Goal: Information Seeking & Learning: Learn about a topic

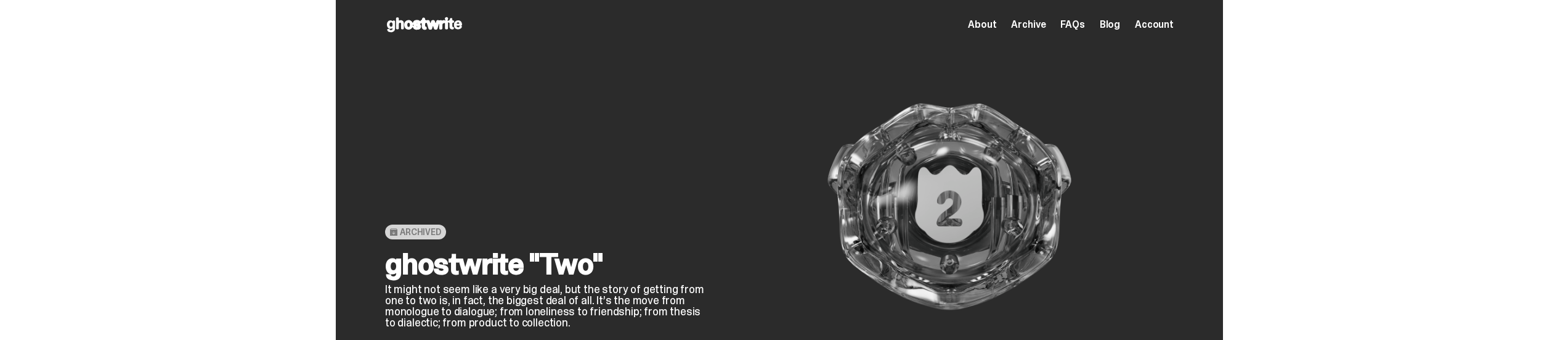
click at [1034, 29] on span "Archive" at bounding box center [1028, 24] width 34 height 10
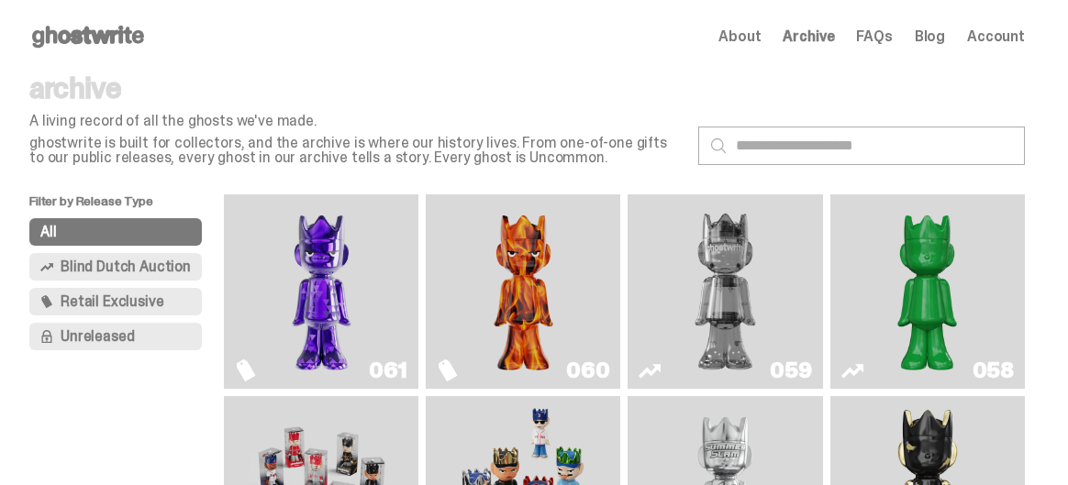
click at [157, 266] on span "Blind Dutch Auction" at bounding box center [126, 267] width 130 height 15
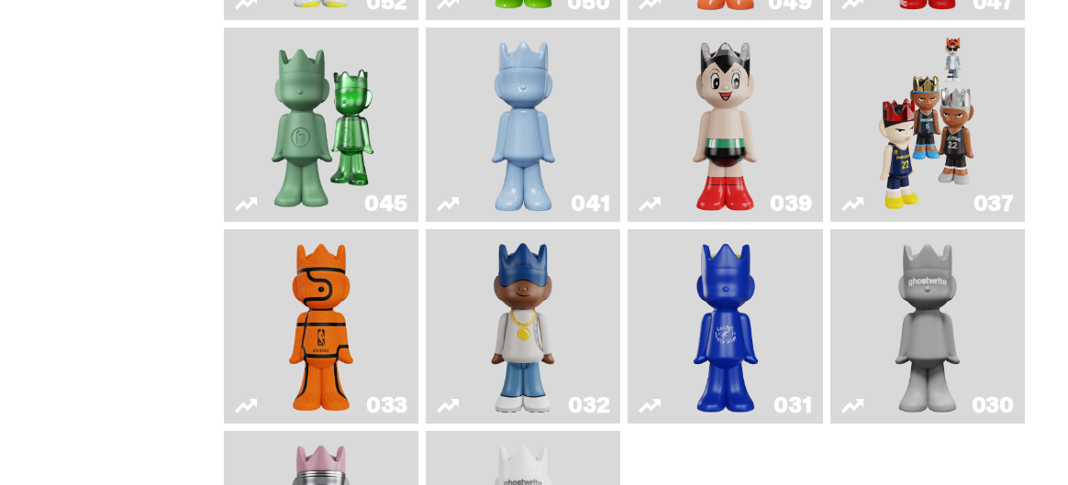
scroll to position [874, 0]
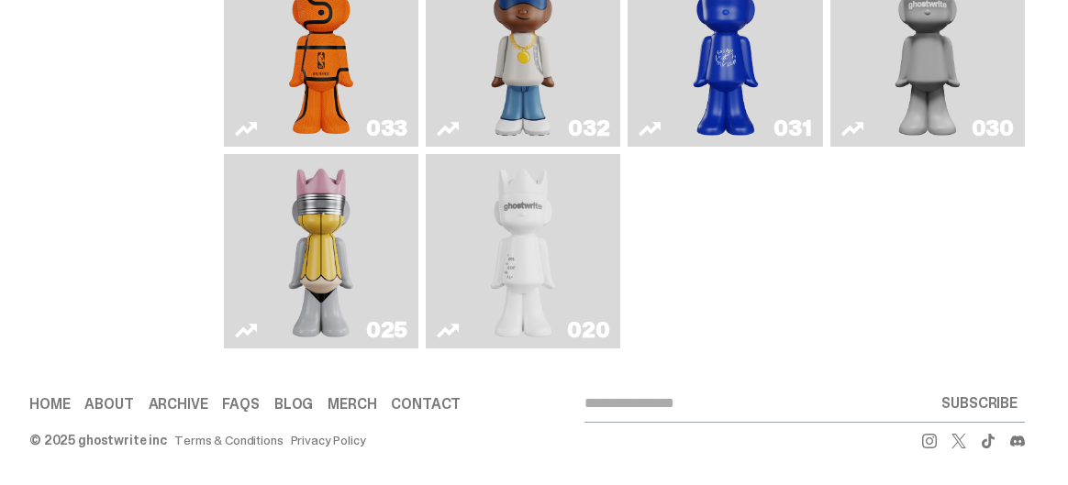
click at [523, 228] on img "ghost" at bounding box center [522, 251] width 101 height 180
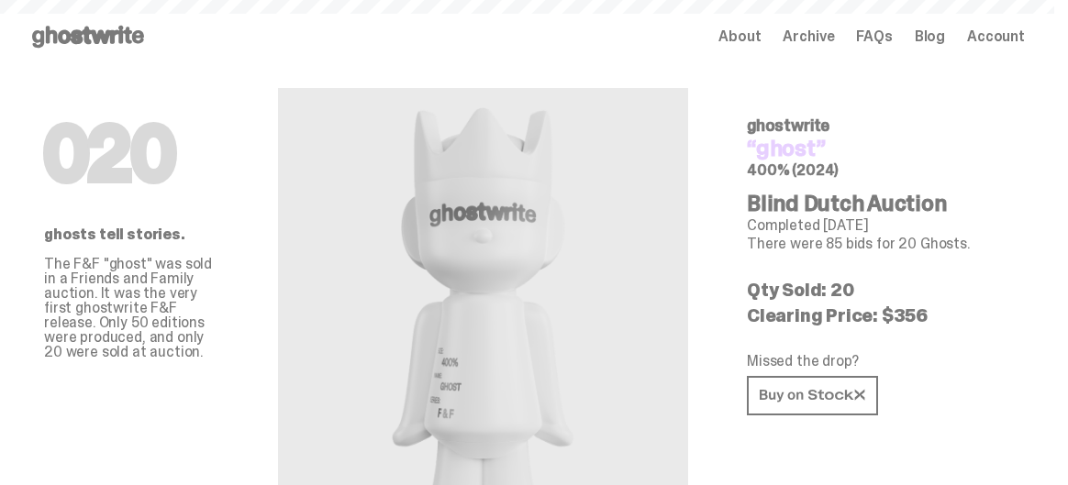
scroll to position [874, 0]
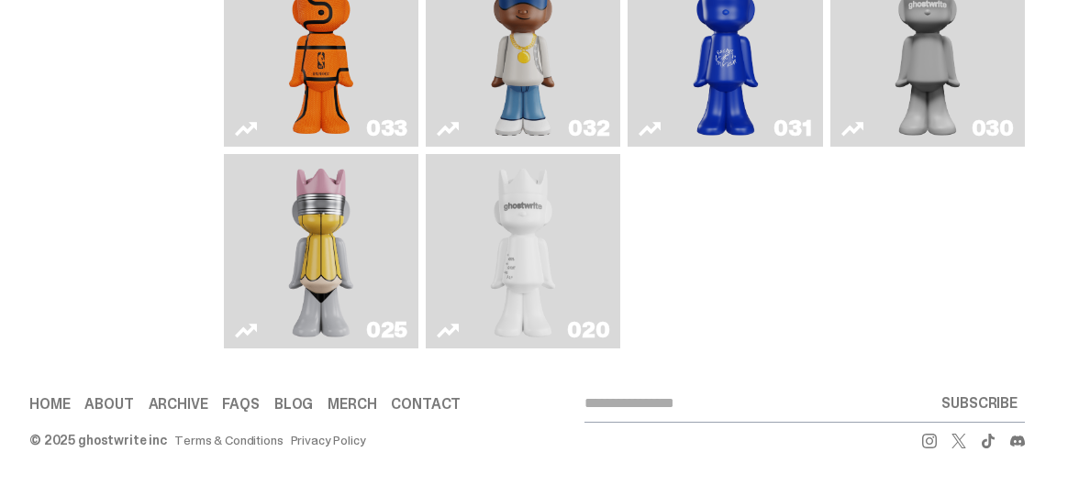
click at [529, 255] on img "ghost" at bounding box center [522, 251] width 101 height 180
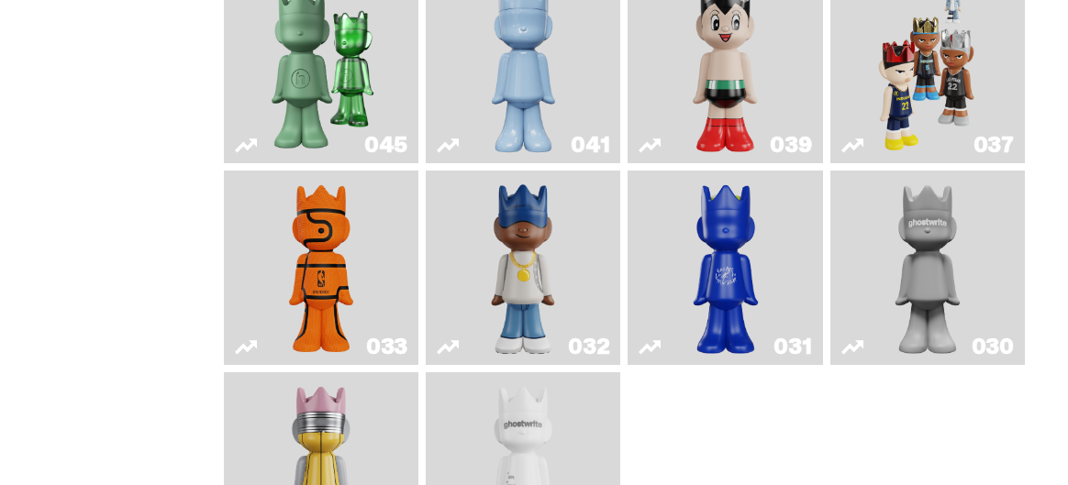
click at [324, 274] on img "Game Ball" at bounding box center [322, 268] width 78 height 180
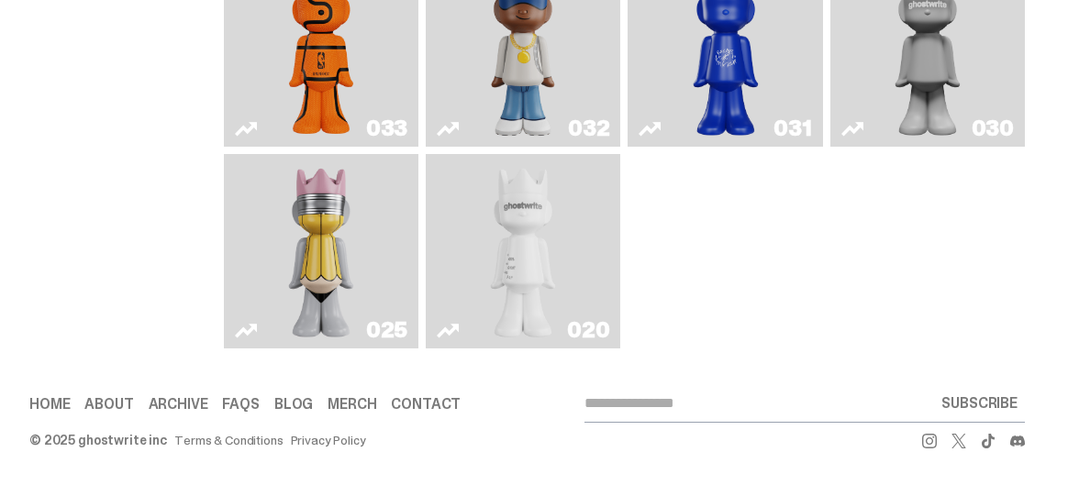
click at [497, 215] on img "ghost" at bounding box center [522, 251] width 101 height 180
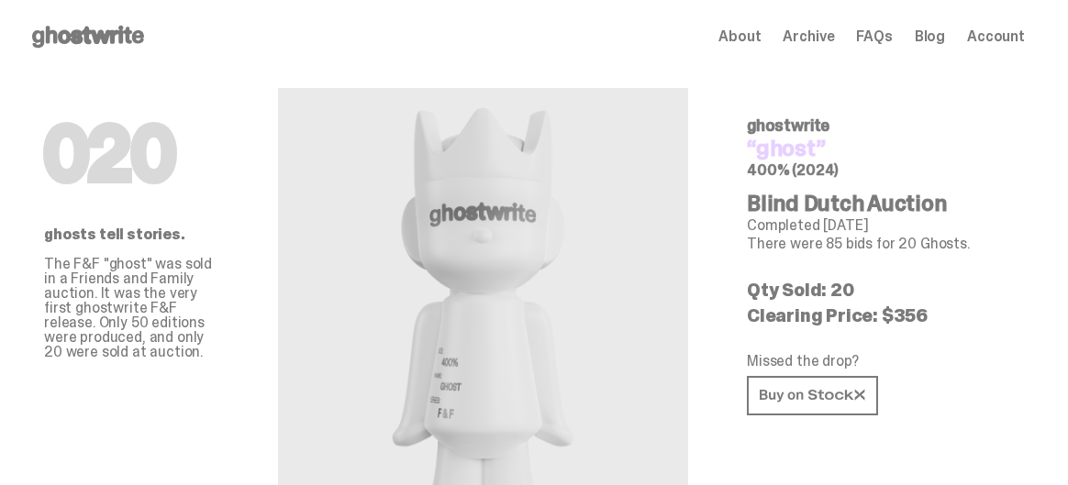
scroll to position [874, 0]
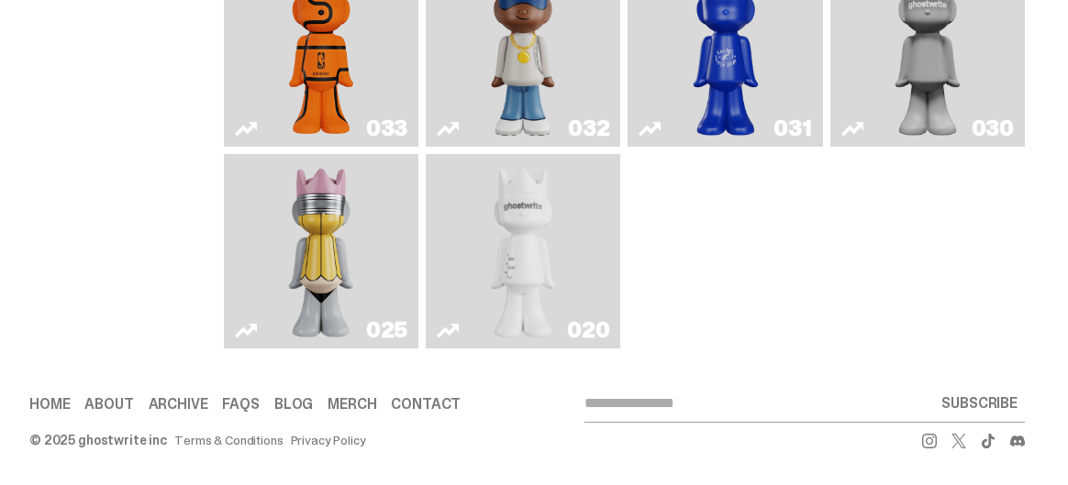
click at [319, 54] on img "Game Ball" at bounding box center [322, 50] width 78 height 180
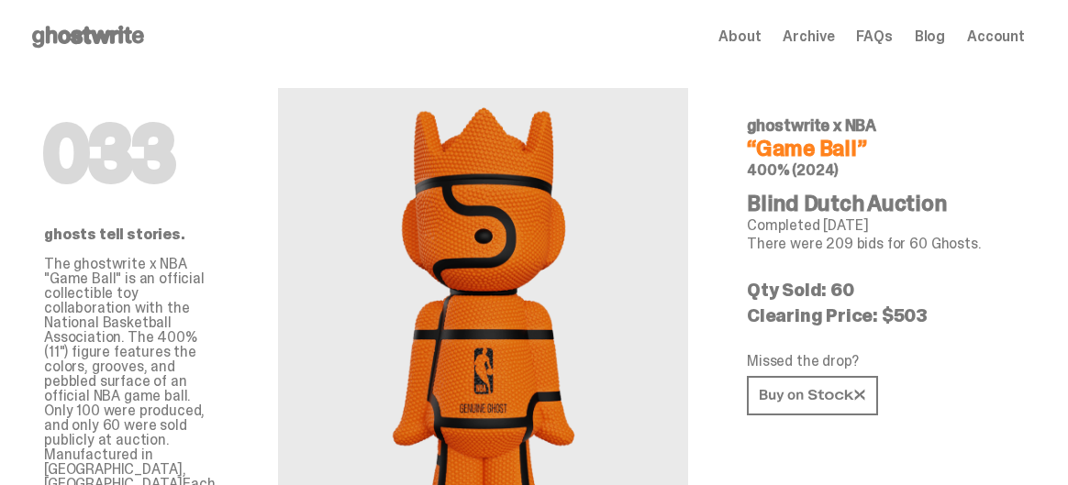
click at [999, 26] on div "About Archive FAQs Blog Account" at bounding box center [871, 37] width 306 height 22
click at [1014, 38] on span "Account" at bounding box center [996, 36] width 58 height 15
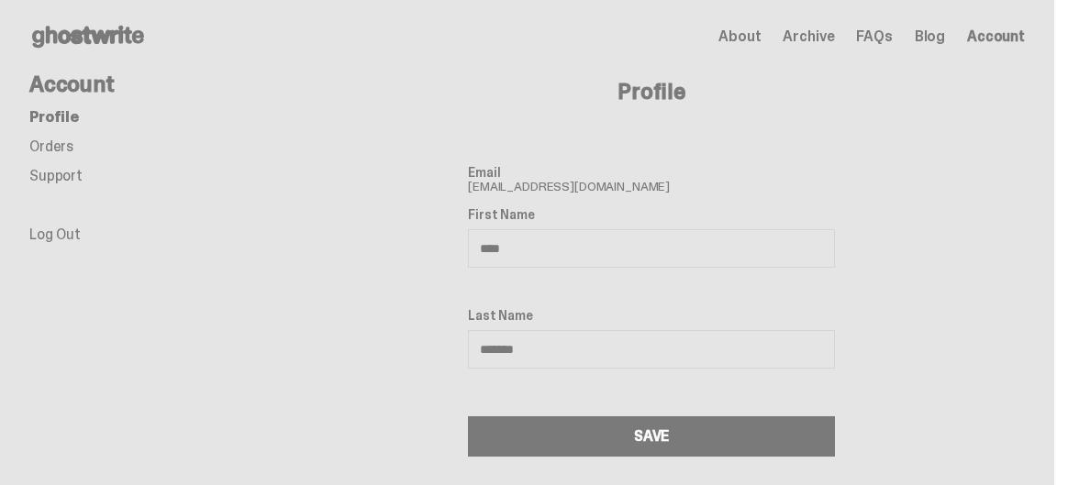
click at [48, 154] on link "Orders" at bounding box center [51, 146] width 44 height 19
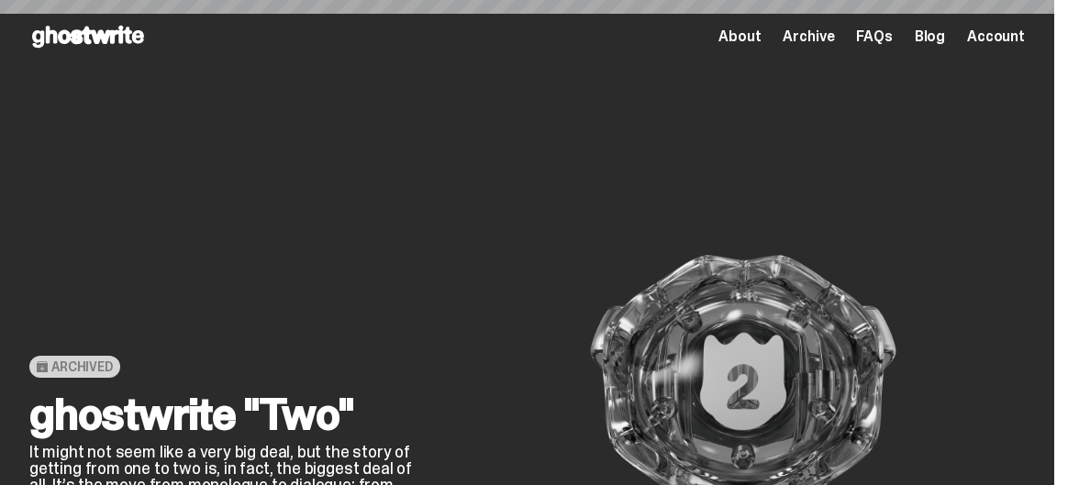
click at [800, 34] on div "About Archive FAQs Blog Account" at bounding box center [871, 37] width 306 height 22
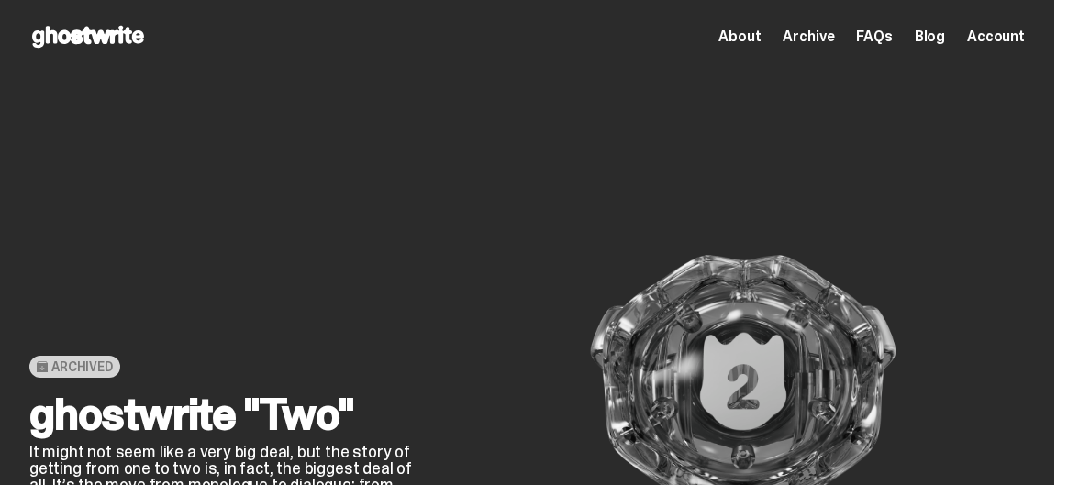
click at [822, 29] on span "Archive" at bounding box center [808, 36] width 51 height 15
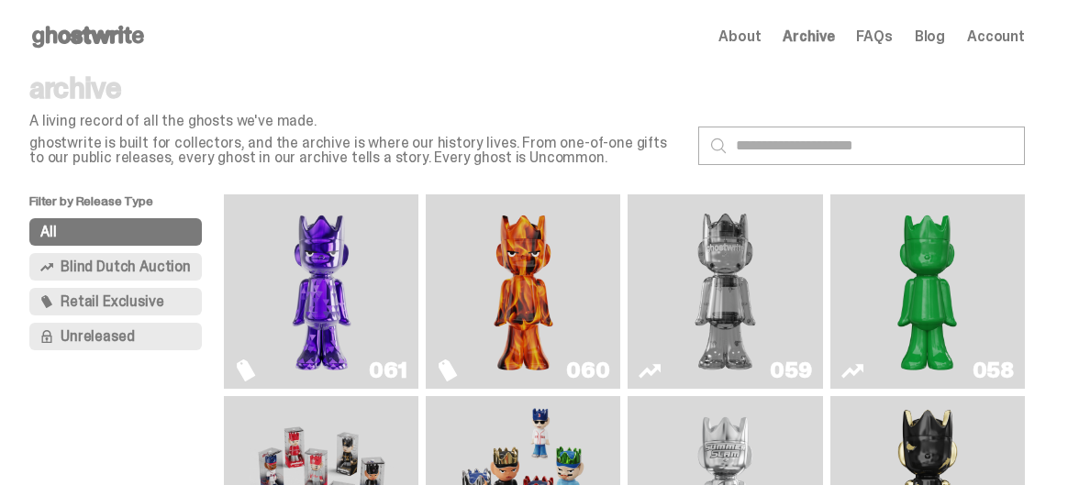
click at [142, 274] on span "Blind Dutch Auction" at bounding box center [126, 267] width 130 height 15
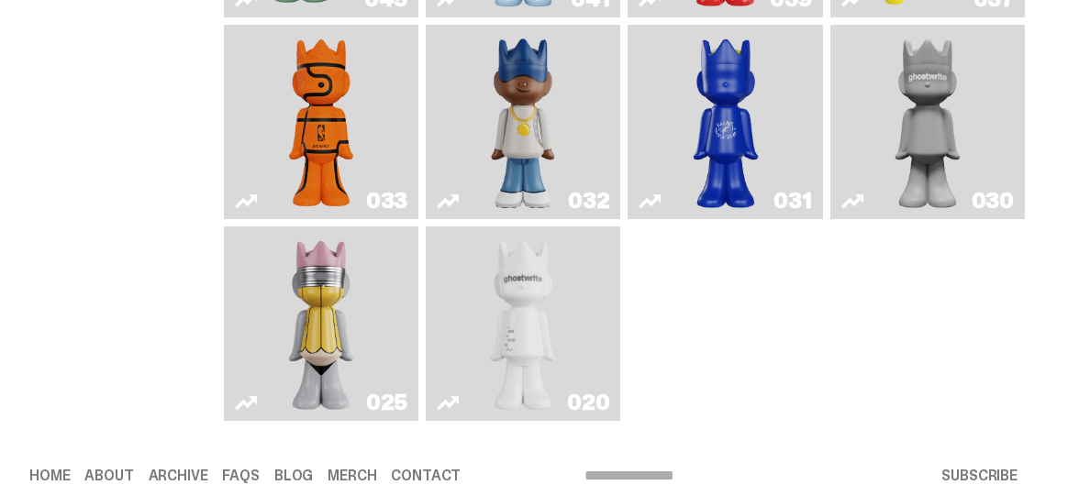
scroll to position [874, 0]
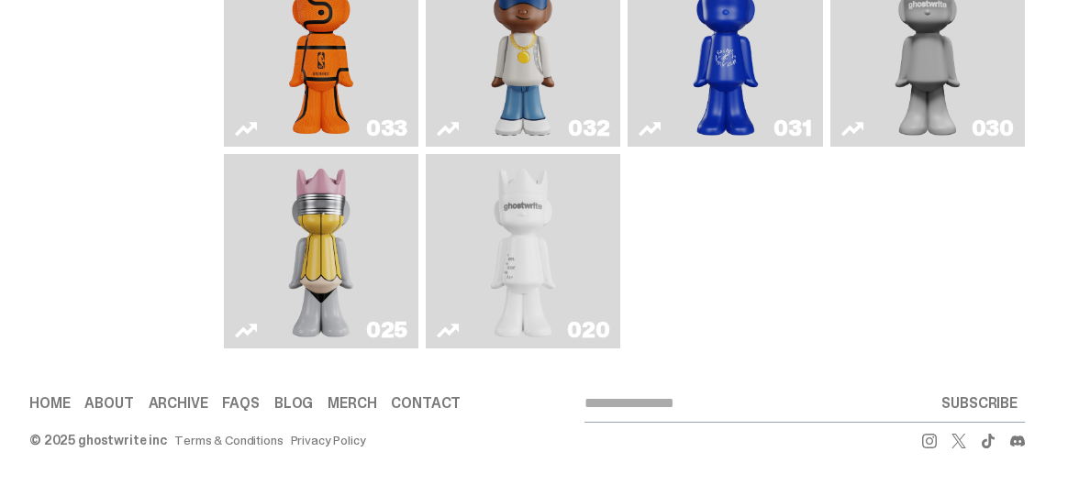
click at [339, 5] on img "Game Ball" at bounding box center [322, 50] width 78 height 180
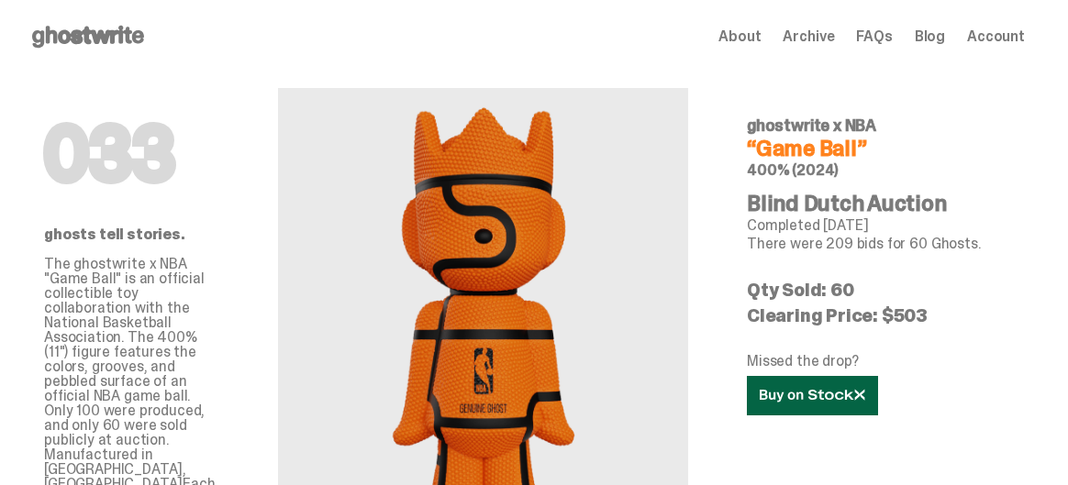
click at [849, 394] on use at bounding box center [812, 395] width 105 height 13
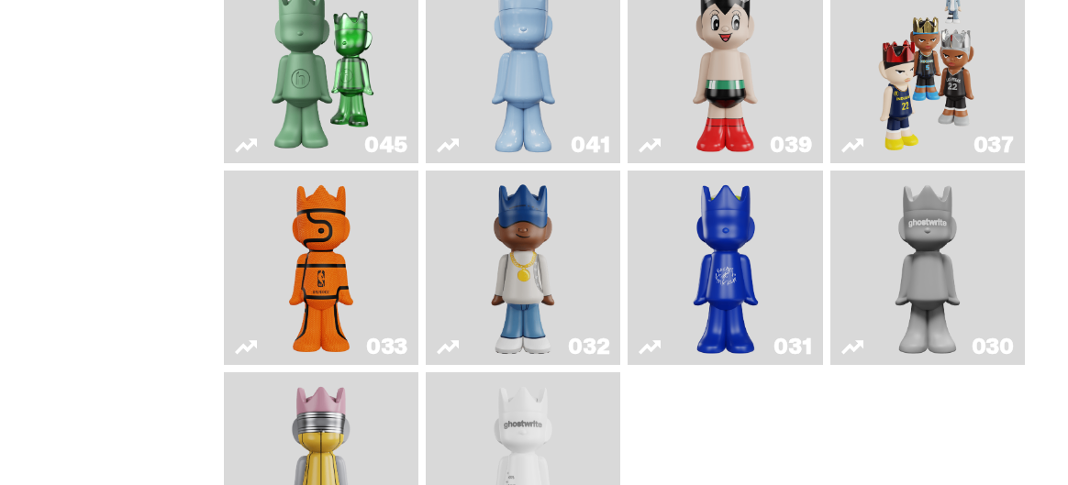
scroll to position [385, 0]
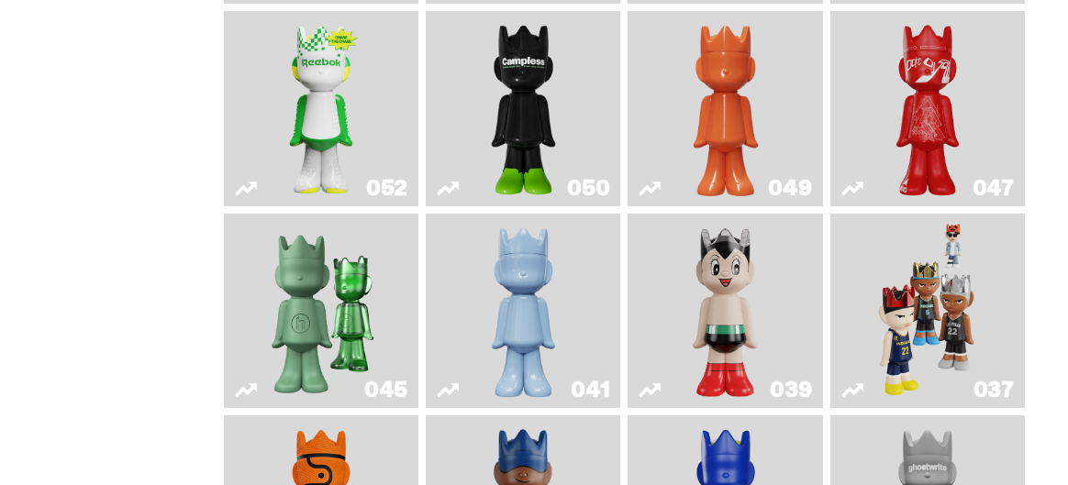
click at [750, 327] on img "Astro Boy" at bounding box center [725, 311] width 78 height 180
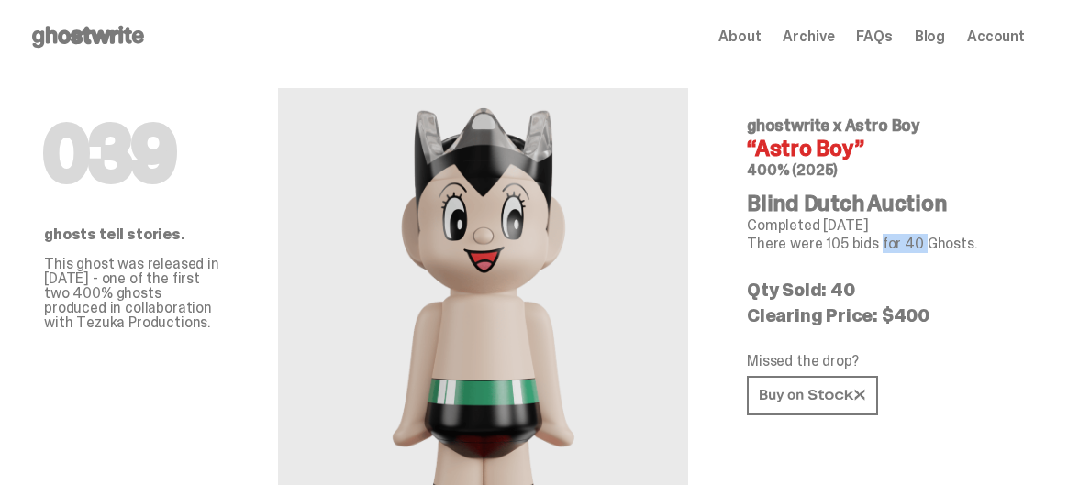
drag, startPoint x: 868, startPoint y: 251, endPoint x: 906, endPoint y: 241, distance: 38.9
click at [906, 241] on p "There were 105 bids for 40 Ghosts." at bounding box center [878, 244] width 263 height 15
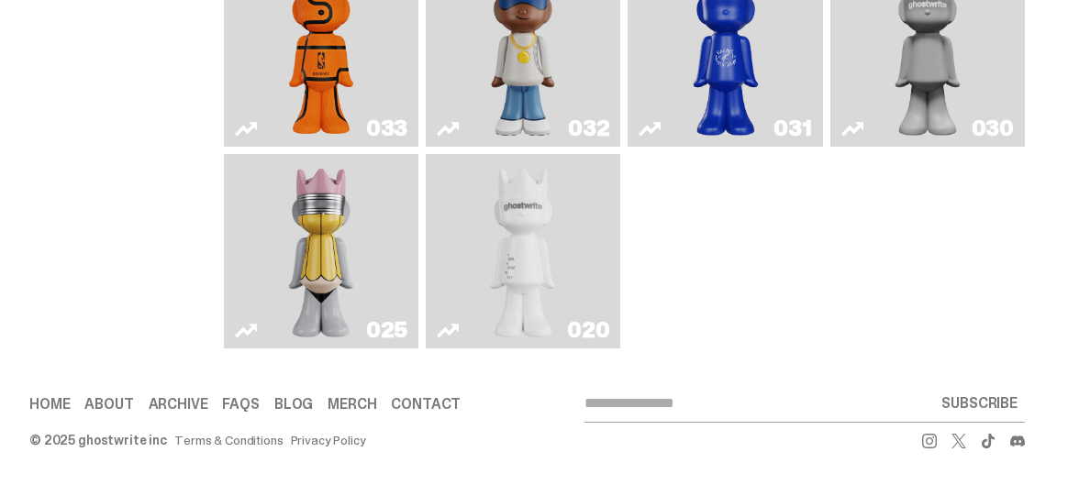
scroll to position [874, 0]
click at [540, 238] on img "ghost" at bounding box center [522, 251] width 101 height 180
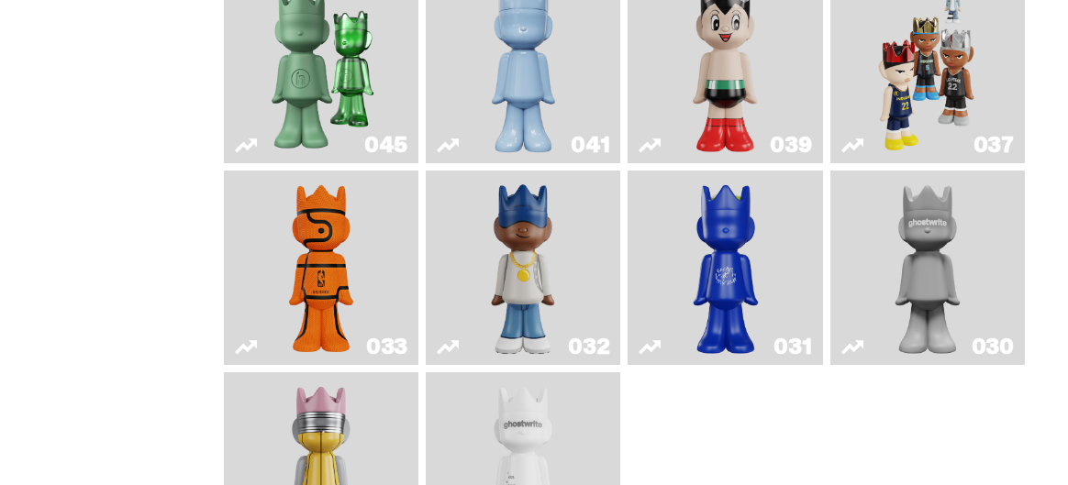
click at [741, 64] on img "Astro Boy" at bounding box center [725, 66] width 78 height 180
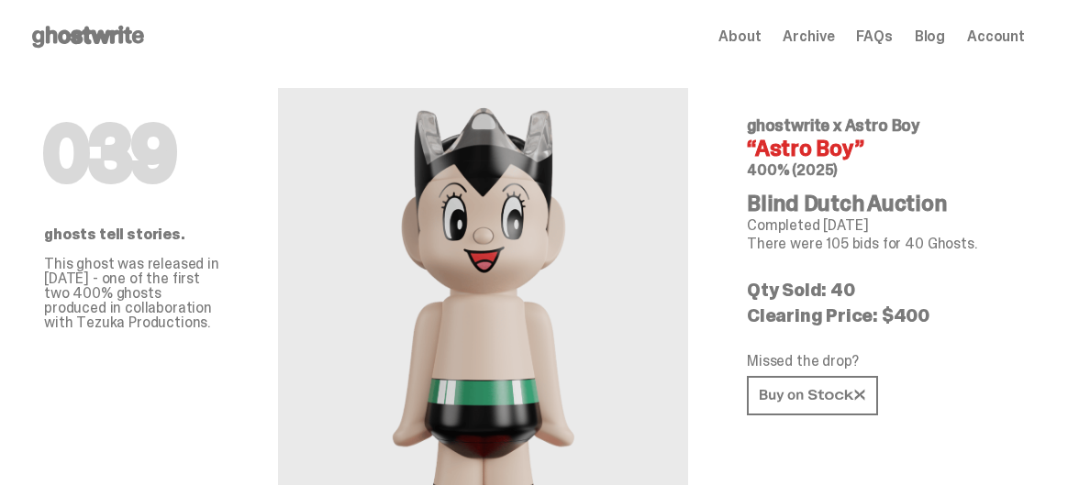
drag, startPoint x: 817, startPoint y: 228, endPoint x: 886, endPoint y: 228, distance: 68.8
click at [886, 228] on p "Completed Jan 16, 2025" at bounding box center [878, 225] width 263 height 15
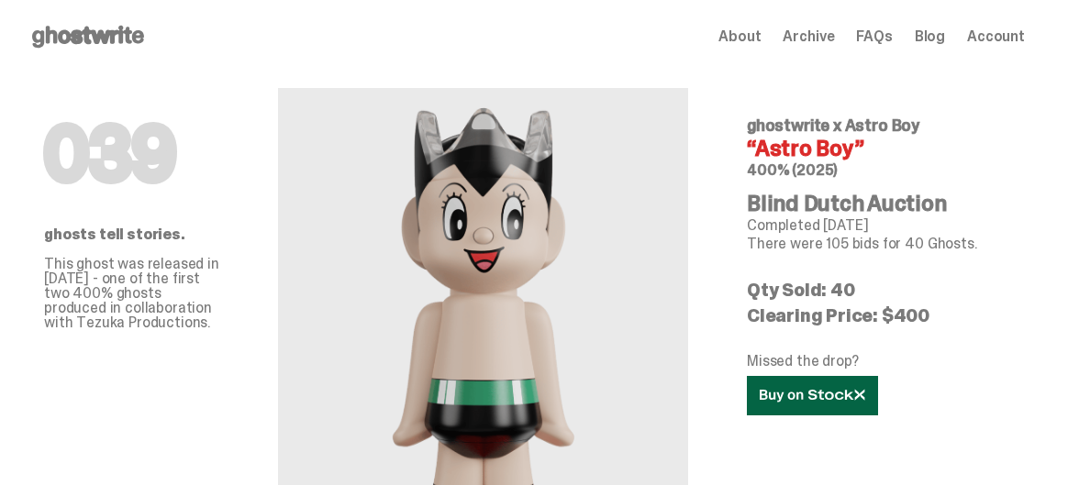
click at [834, 395] on icon at bounding box center [813, 396] width 106 height 14
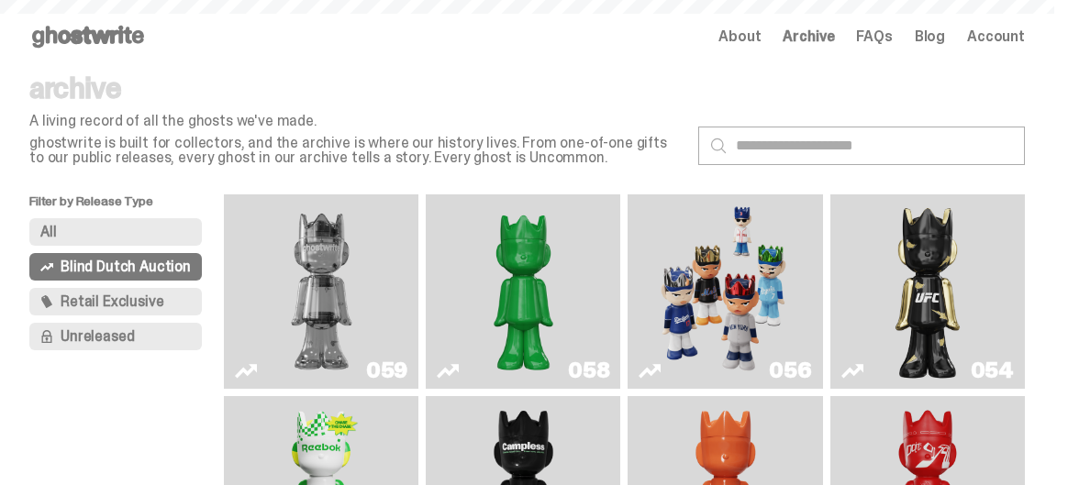
scroll to position [630, 0]
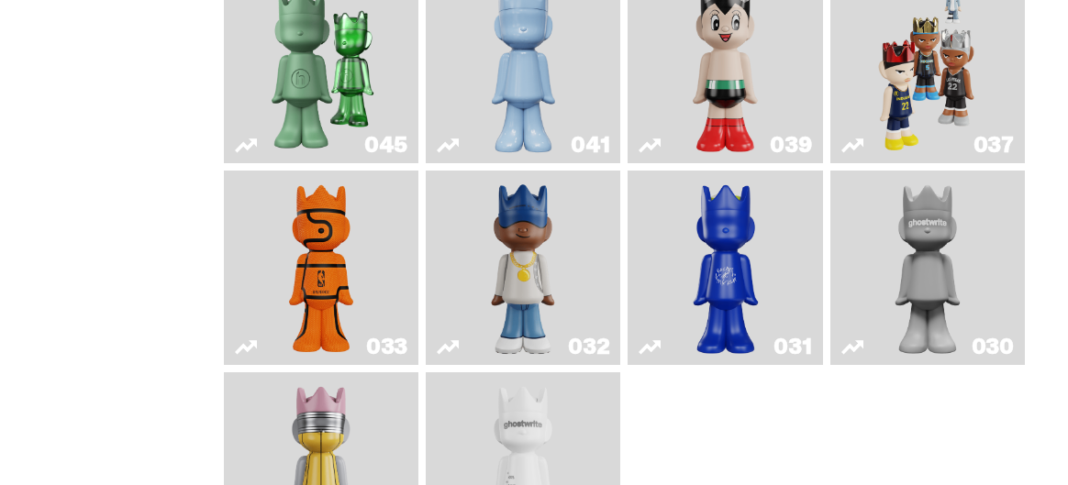
click at [535, 76] on img "Schrödinger's ghost: Winter Blue" at bounding box center [523, 66] width 78 height 180
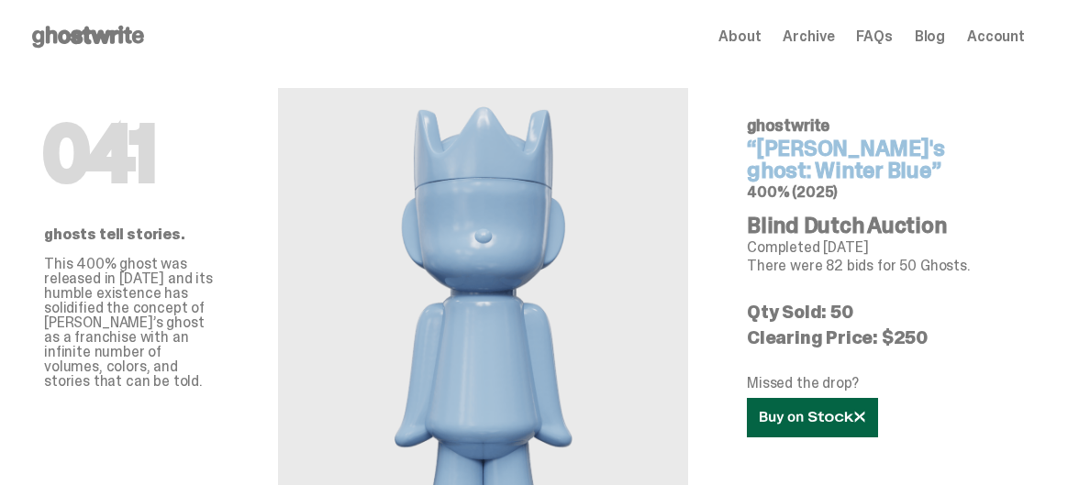
click at [824, 422] on icon at bounding box center [813, 418] width 106 height 14
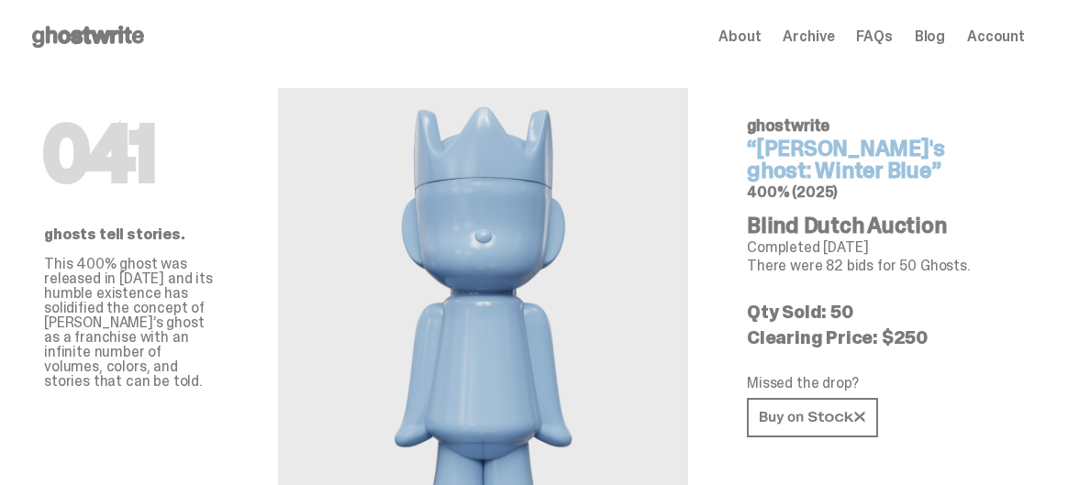
scroll to position [630, 0]
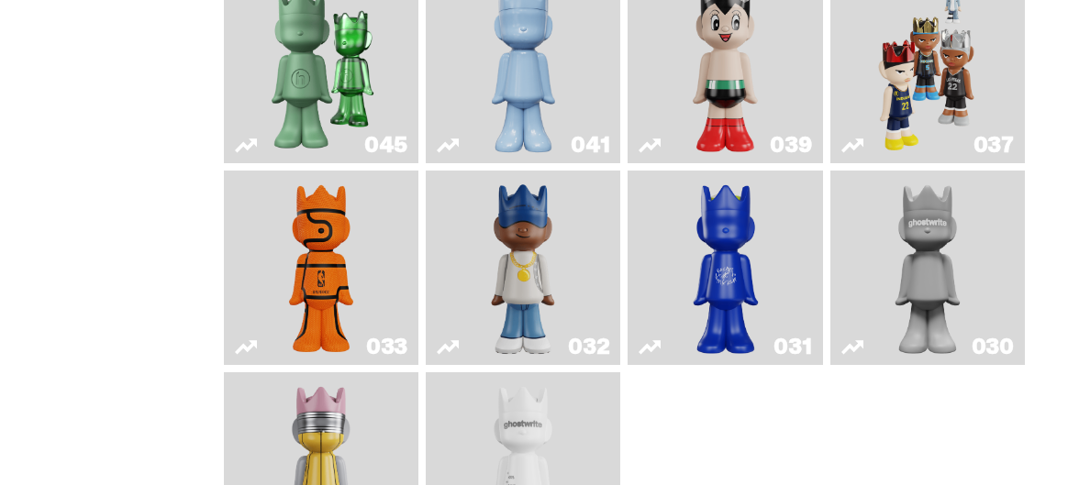
click at [358, 81] on img "Present" at bounding box center [322, 66] width 124 height 180
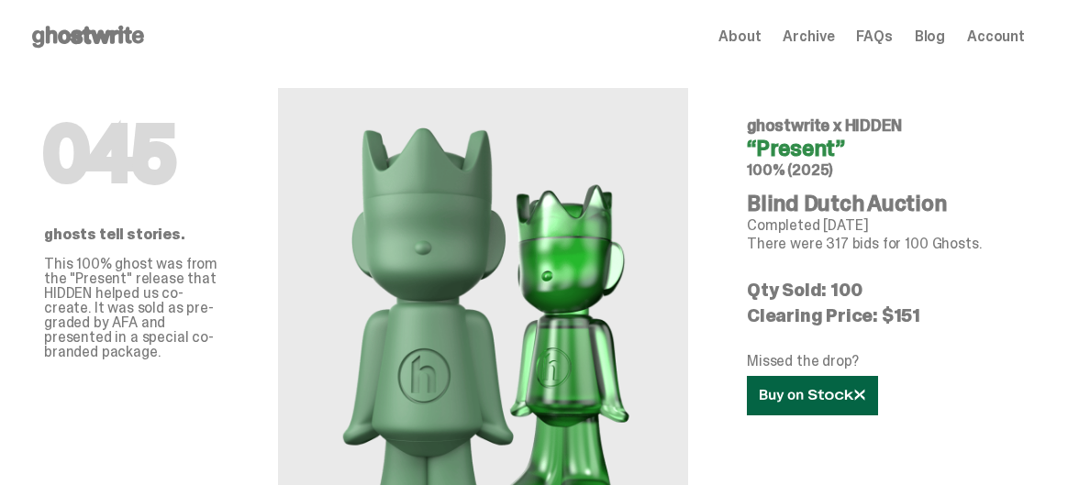
click at [799, 407] on link at bounding box center [812, 395] width 131 height 39
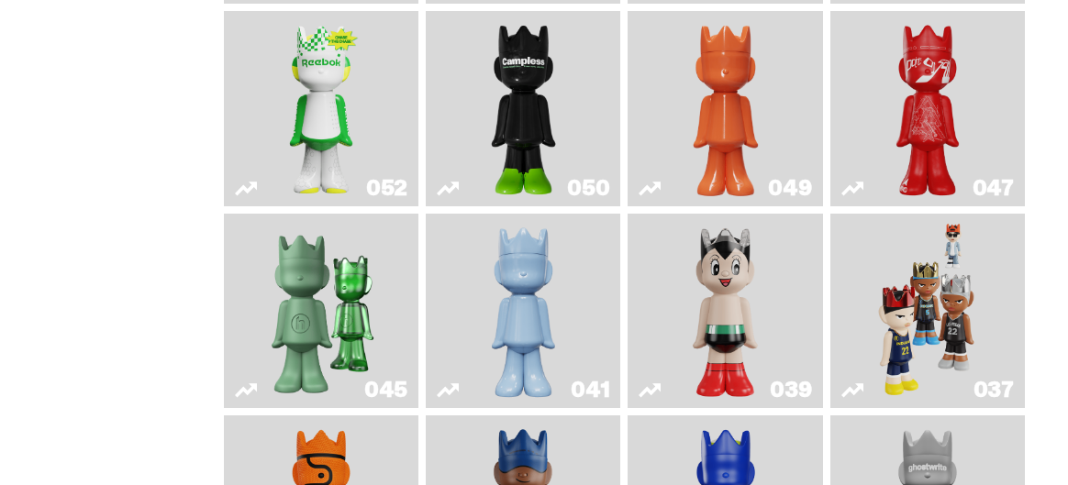
scroll to position [140, 0]
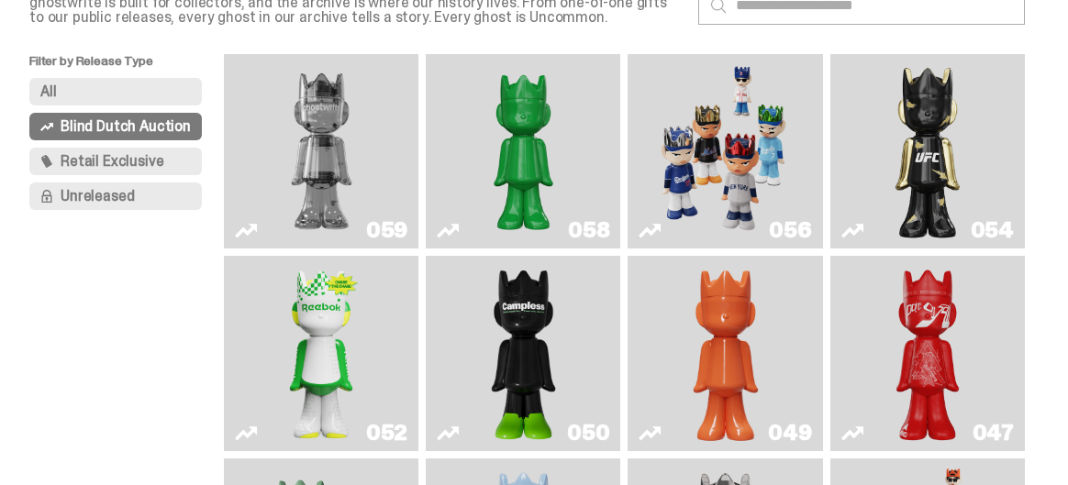
click at [557, 132] on img "Schrödinger's ghost: Sunday Green" at bounding box center [523, 151] width 144 height 180
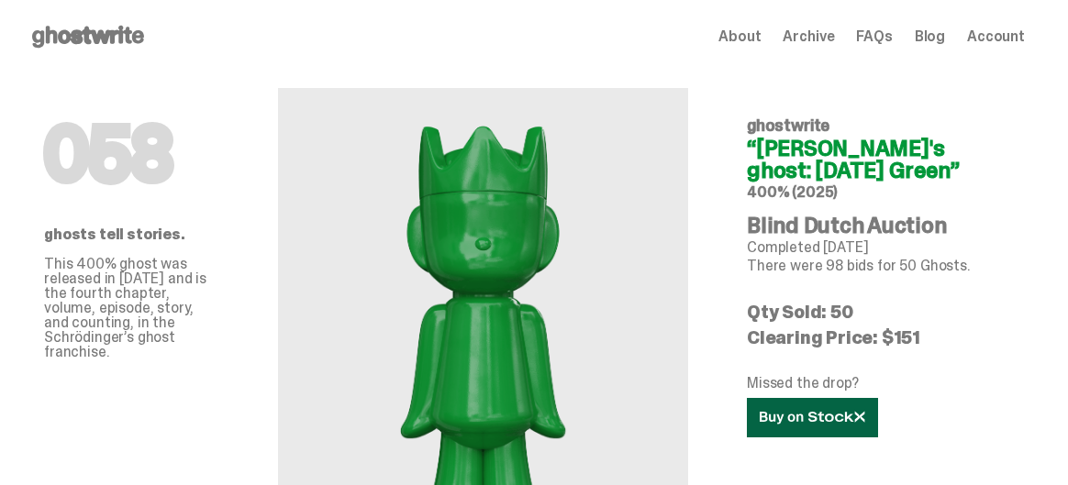
click at [843, 419] on icon at bounding box center [813, 418] width 106 height 14
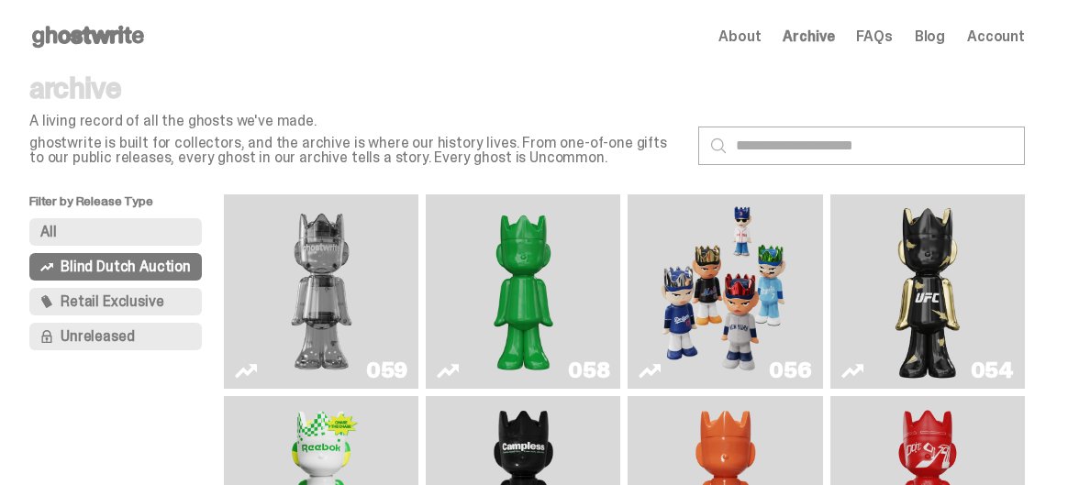
click at [145, 306] on span "Retail Exclusive" at bounding box center [112, 302] width 103 height 15
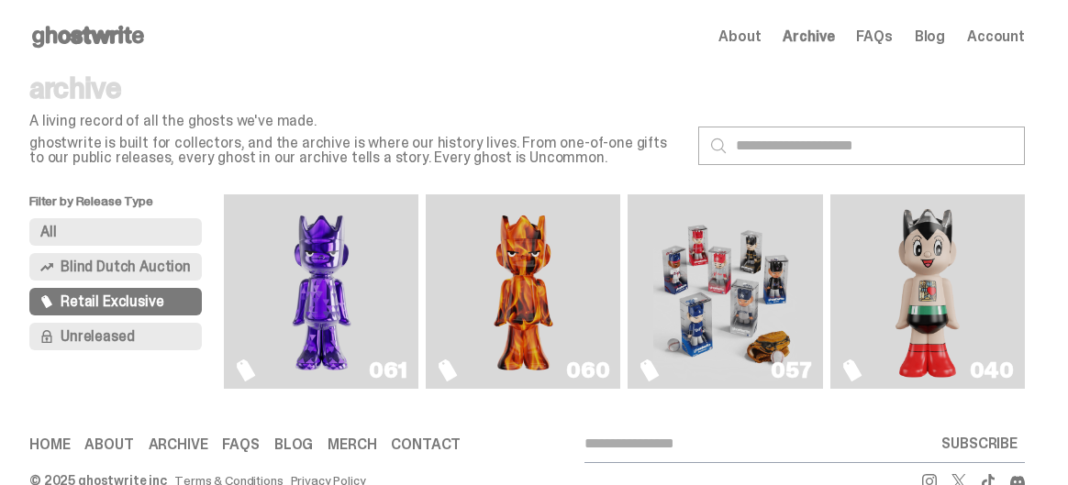
click at [754, 286] on img "Game Face (2025)" at bounding box center [725, 292] width 144 height 180
click at [756, 307] on img "Game Face (2025)" at bounding box center [725, 292] width 144 height 180
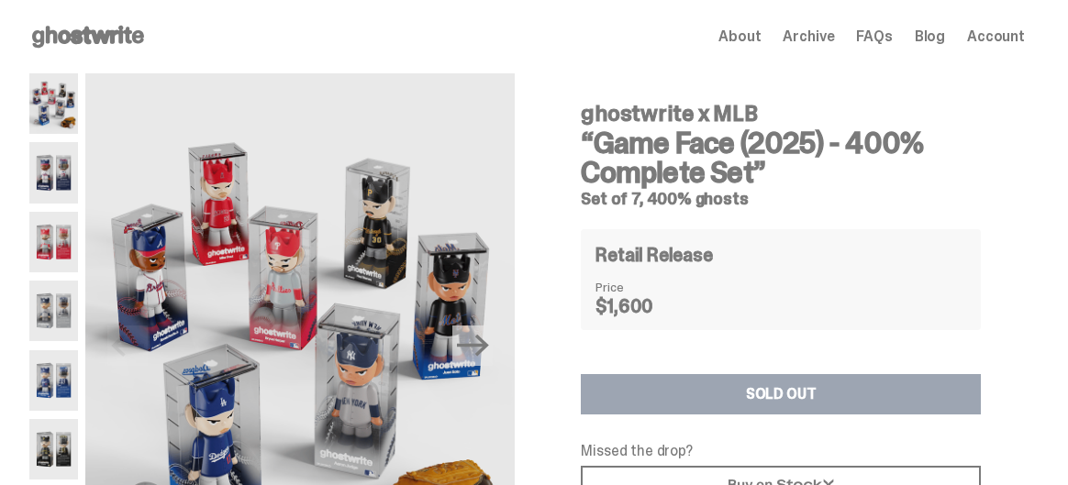
click at [661, 200] on h5 "Set of 7, 400% ghosts" at bounding box center [781, 199] width 400 height 17
drag, startPoint x: 661, startPoint y: 200, endPoint x: 622, endPoint y: 196, distance: 38.7
click at [622, 196] on h5 "Set of 7, 400% ghosts" at bounding box center [781, 199] width 400 height 17
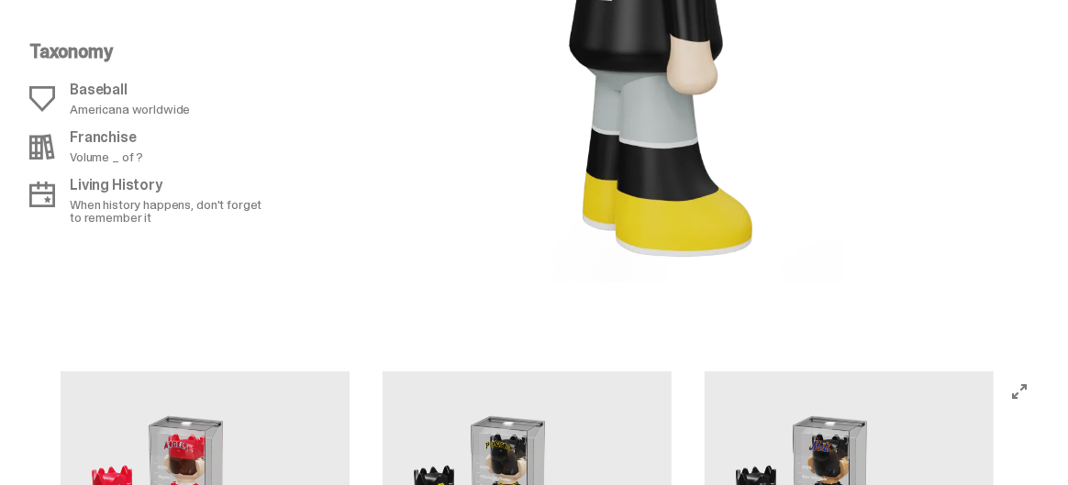
scroll to position [1712, 0]
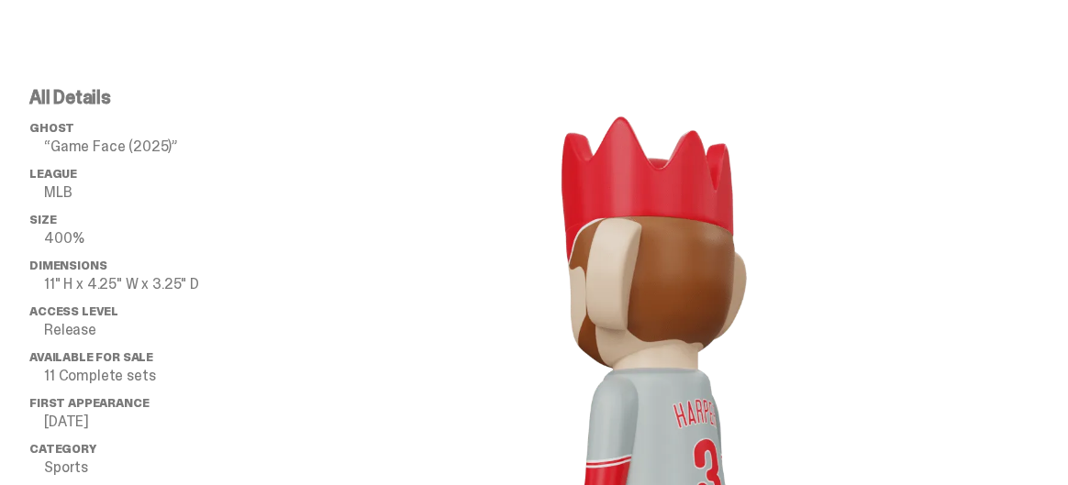
drag, startPoint x: 49, startPoint y: 418, endPoint x: 85, endPoint y: 421, distance: 36.8
click at [85, 421] on p "08.11.2025" at bounding box center [161, 422] width 234 height 15
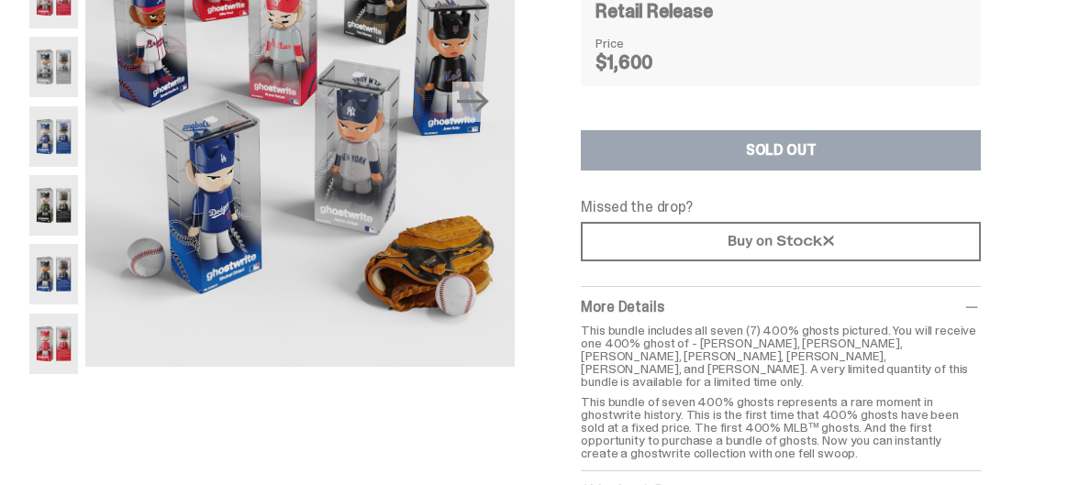
scroll to position [0, 0]
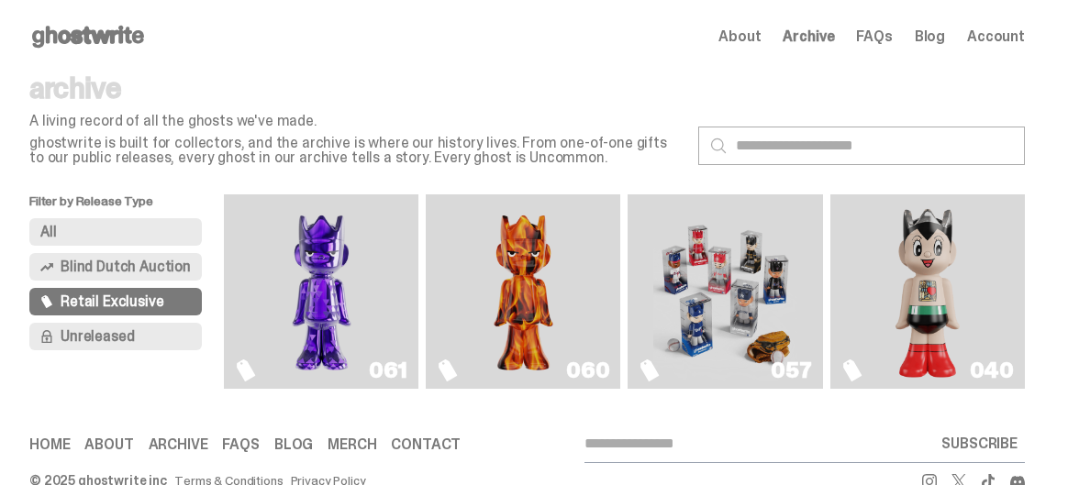
click at [122, 271] on span "Blind Dutch Auction" at bounding box center [126, 267] width 130 height 15
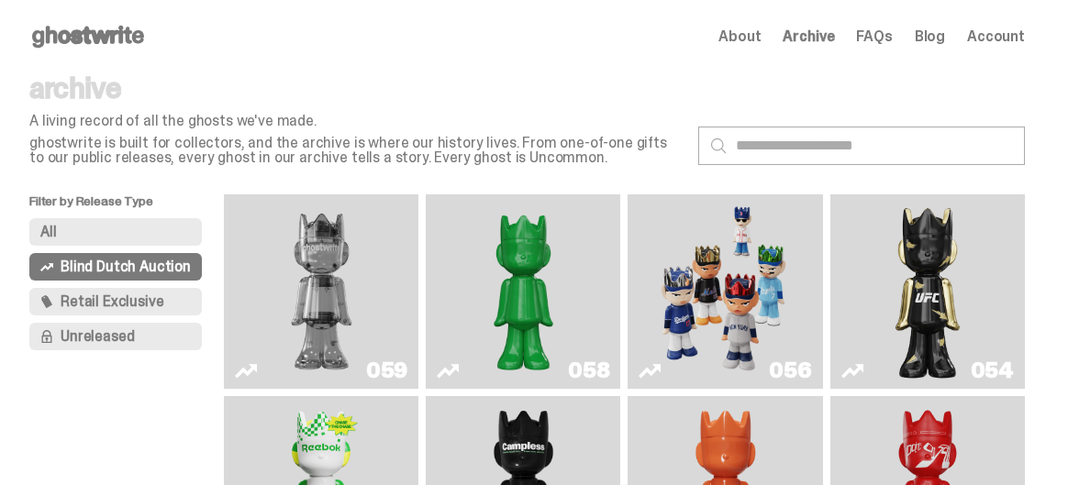
click at [750, 287] on img "Game Face (2025)" at bounding box center [725, 292] width 144 height 180
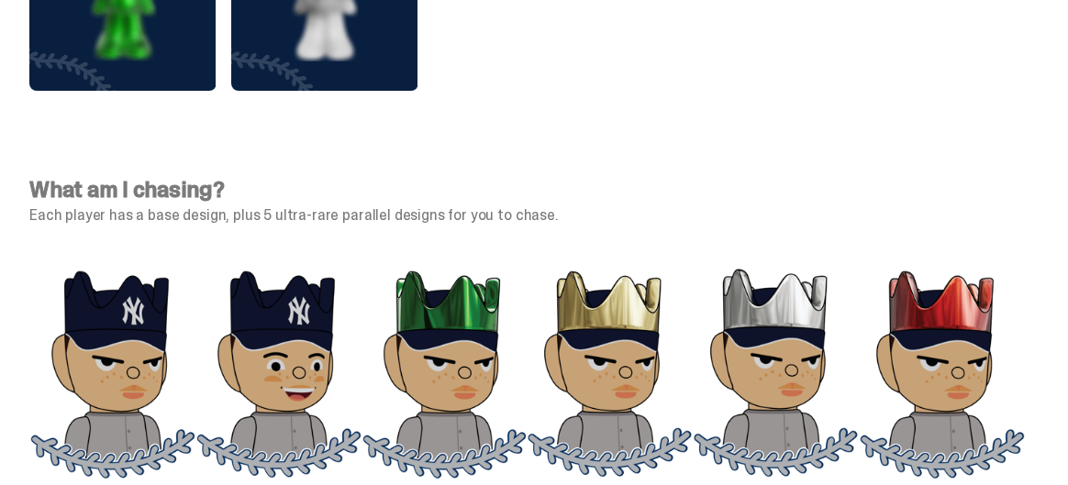
scroll to position [5627, 0]
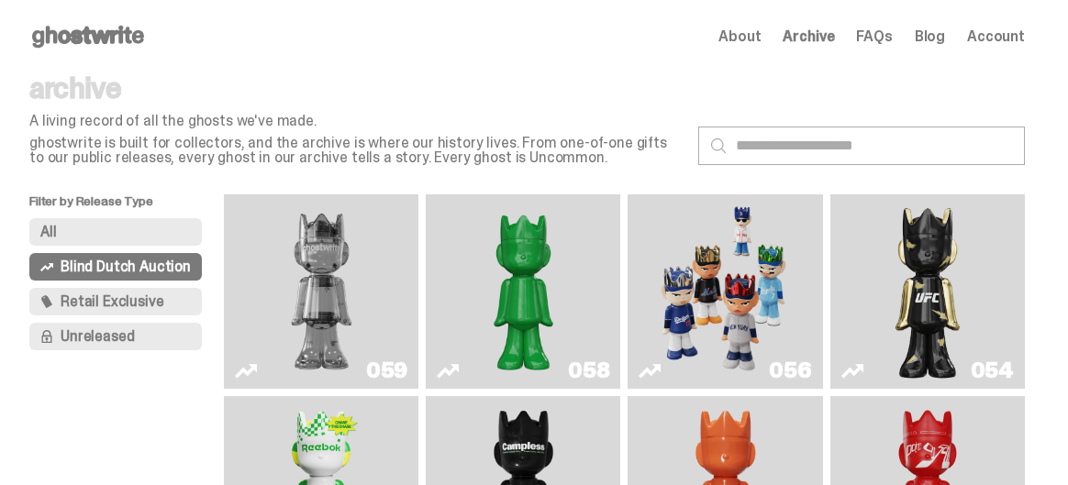
click at [336, 289] on img "Two" at bounding box center [322, 292] width 144 height 180
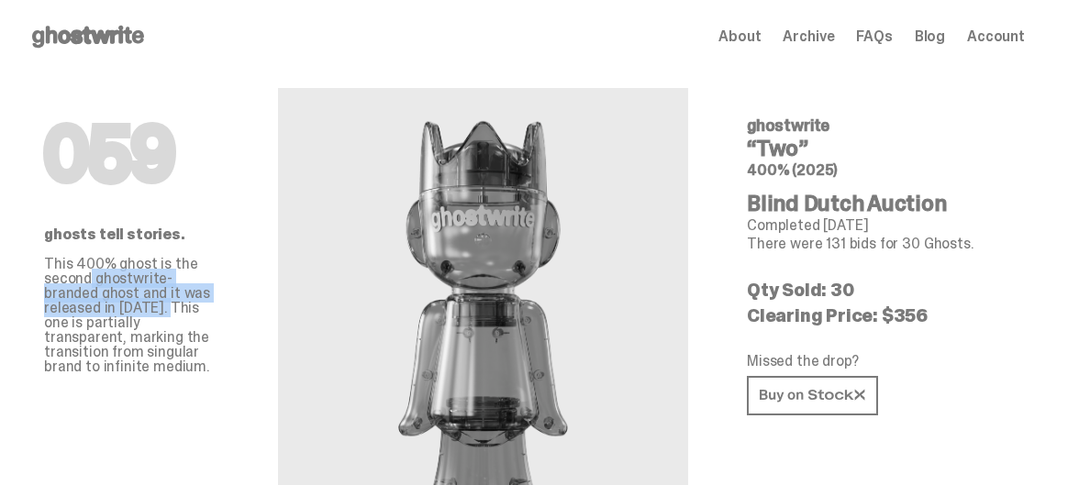
drag, startPoint x: 86, startPoint y: 275, endPoint x: 110, endPoint y: 311, distance: 43.0
click at [110, 311] on p "This 400% ghost is the second ghostwrite-branded ghost and it was released in S…" at bounding box center [131, 315] width 175 height 117
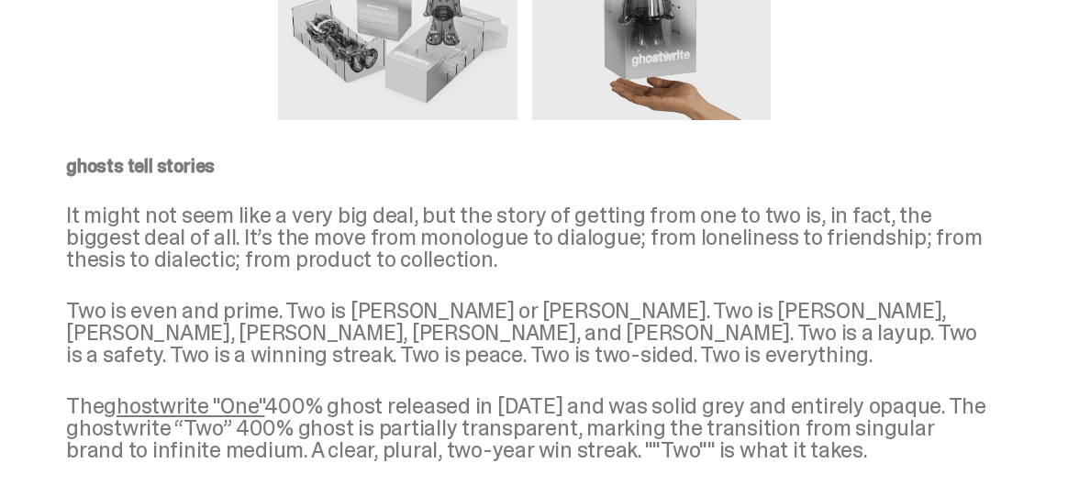
scroll to position [2146, 0]
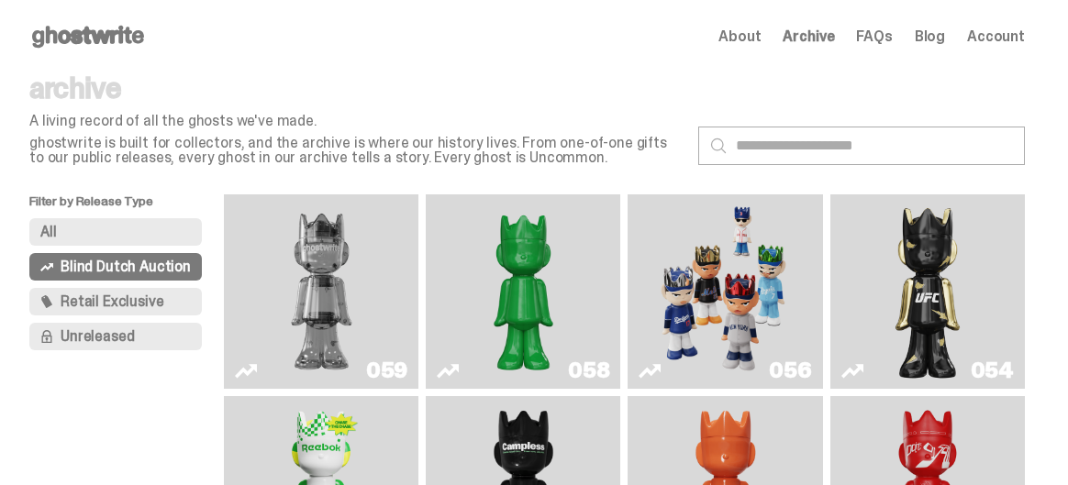
click at [146, 302] on span "Retail Exclusive" at bounding box center [112, 302] width 103 height 15
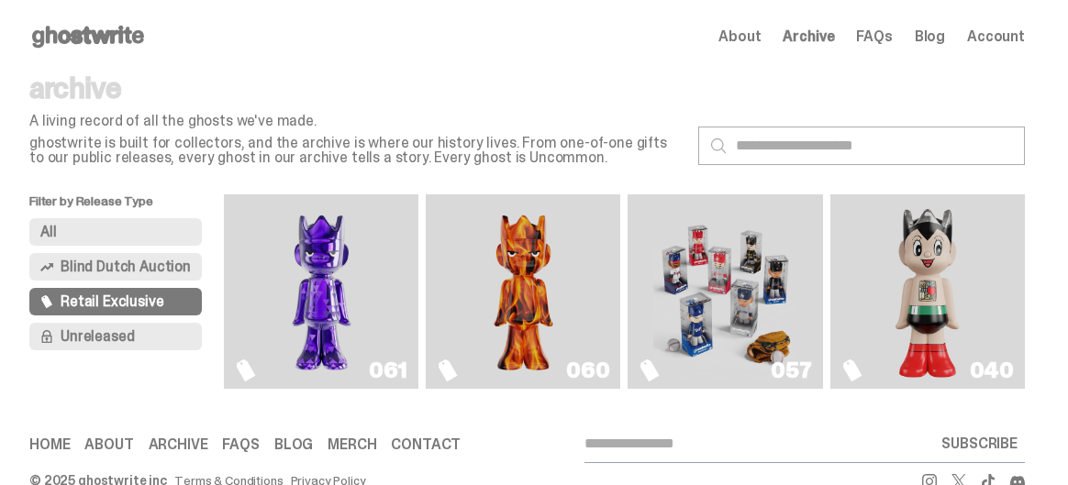
click at [522, 295] on img "Always On Fire" at bounding box center [523, 292] width 144 height 180
click at [530, 311] on img "Always On Fire" at bounding box center [523, 292] width 144 height 180
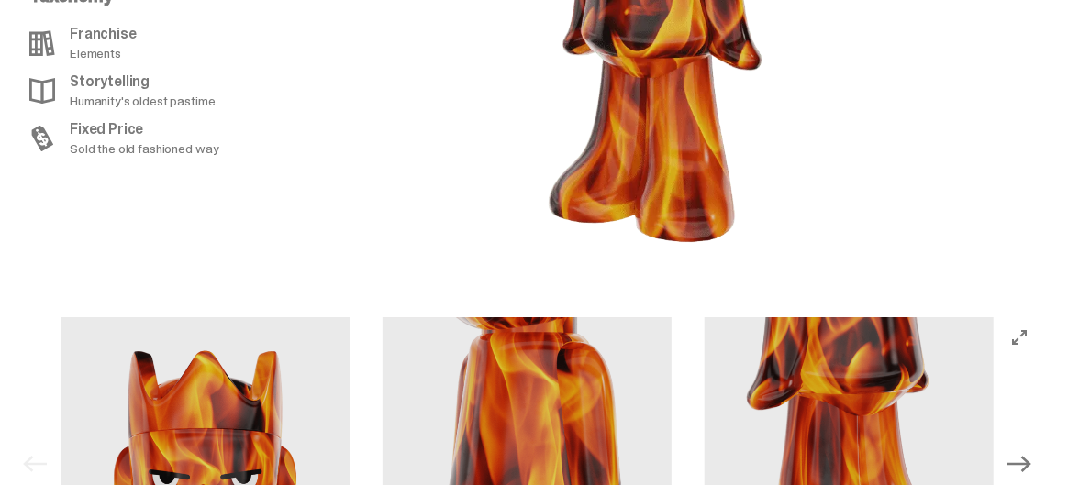
scroll to position [2446, 0]
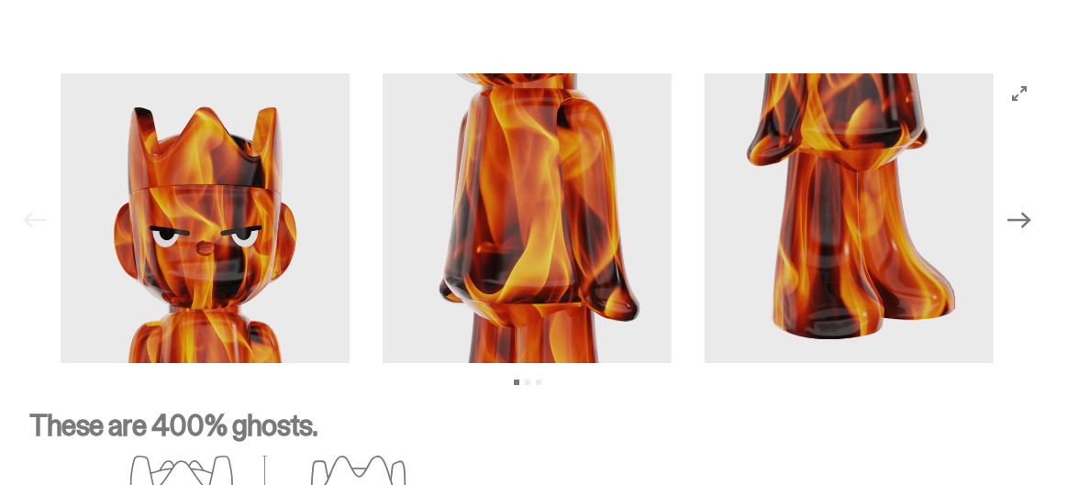
click at [1023, 208] on icon "Next" at bounding box center [1019, 220] width 24 height 24
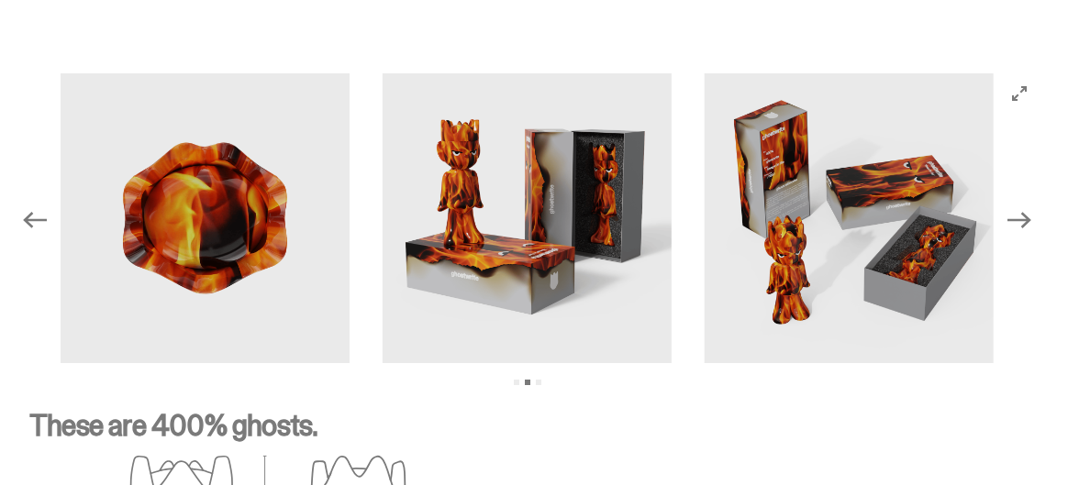
click at [1023, 208] on icon "Next" at bounding box center [1019, 220] width 24 height 24
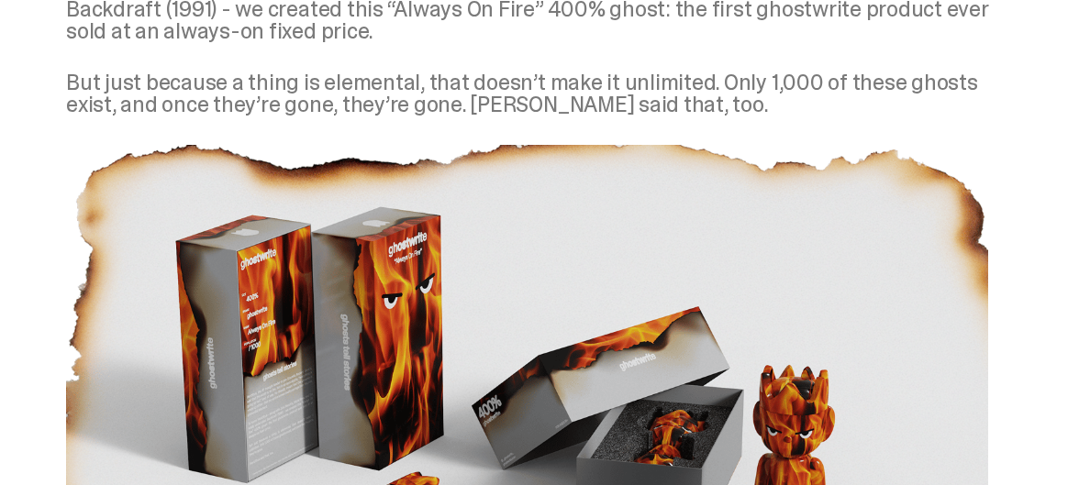
scroll to position [750, 0]
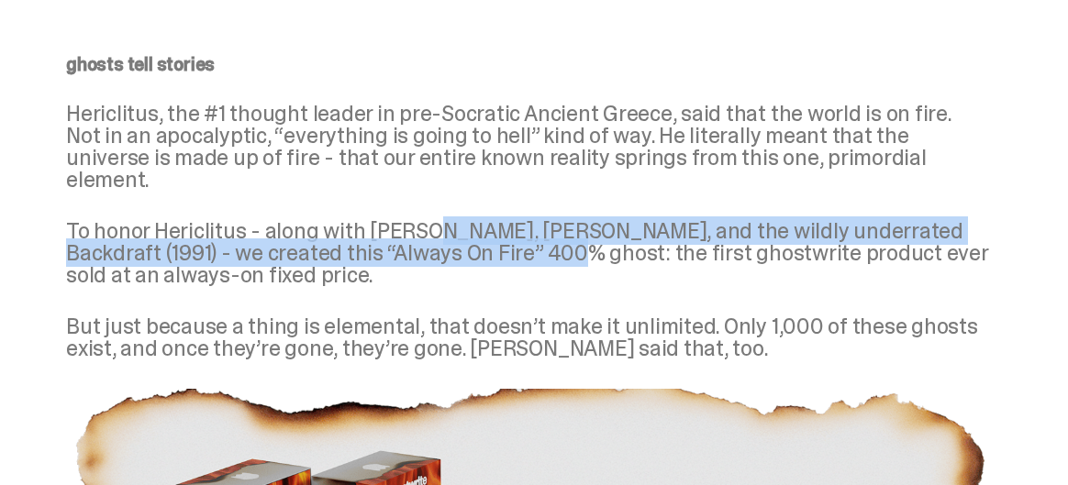
drag, startPoint x: 415, startPoint y: 229, endPoint x: 461, endPoint y: 251, distance: 51.7
click at [461, 251] on p "To honor Hericlitus - along with [PERSON_NAME], [PERSON_NAME], and the wildly u…" at bounding box center [527, 253] width 922 height 66
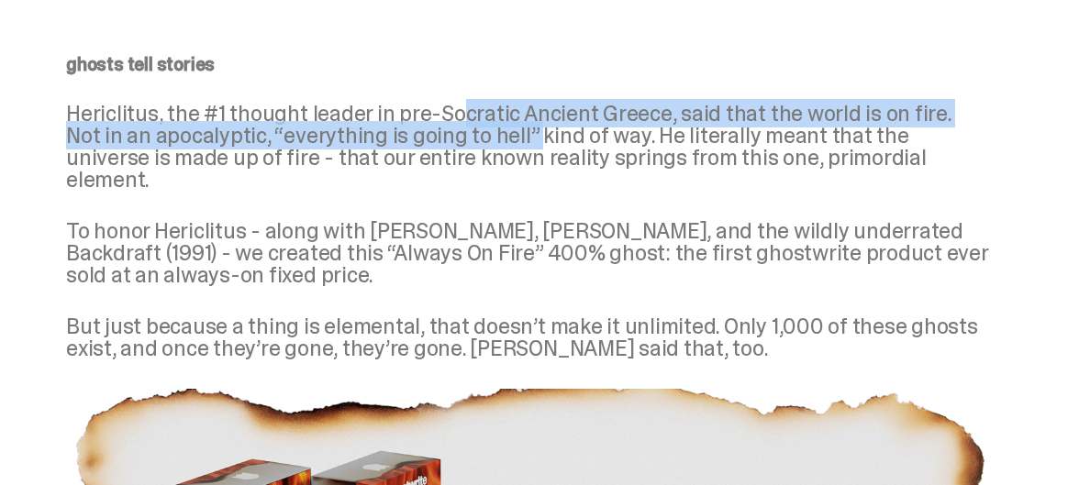
drag, startPoint x: 454, startPoint y: 129, endPoint x: 472, endPoint y: 150, distance: 27.4
click at [472, 150] on p "Hericlitus, the #1 thought leader in pre-Socratic Ancient Greece, said that the…" at bounding box center [527, 147] width 922 height 88
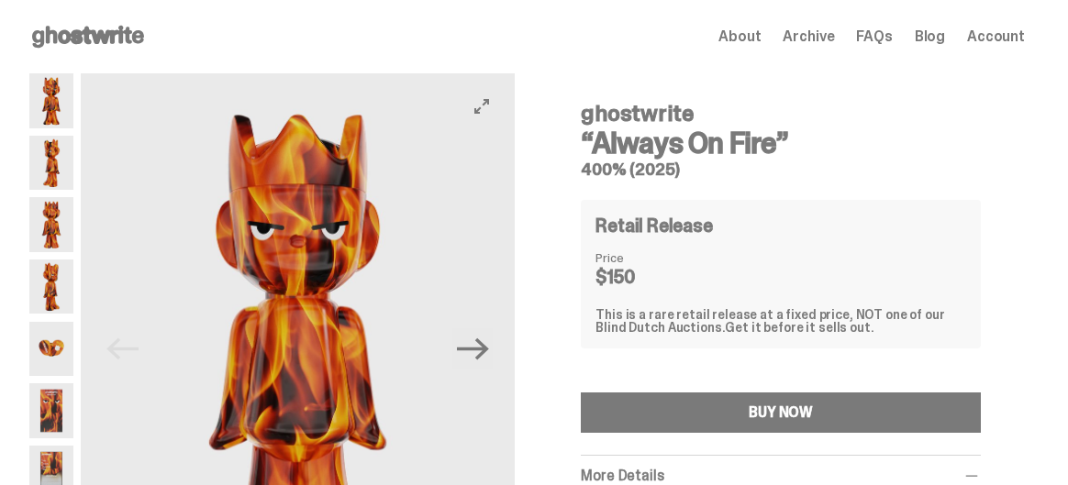
scroll to position [244, 0]
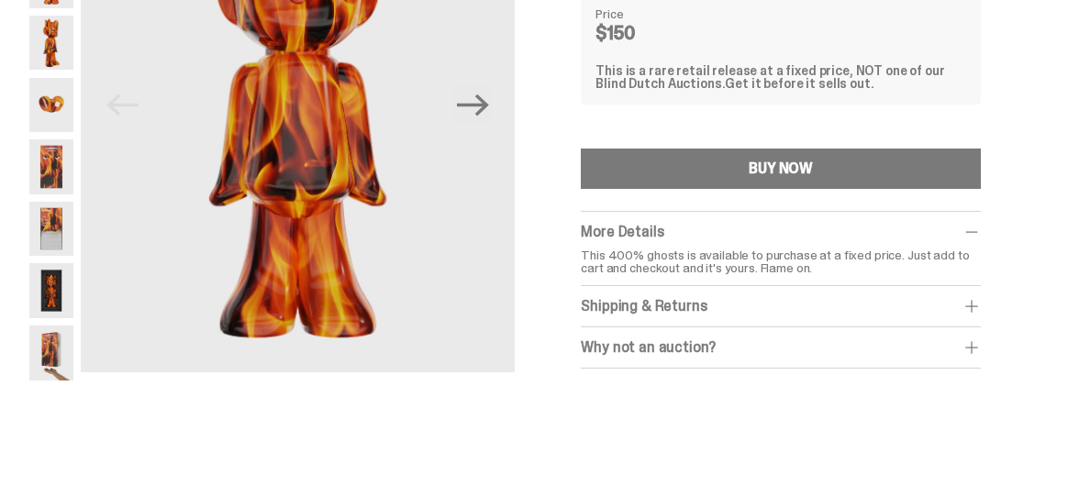
click at [981, 349] on span at bounding box center [971, 348] width 18 height 18
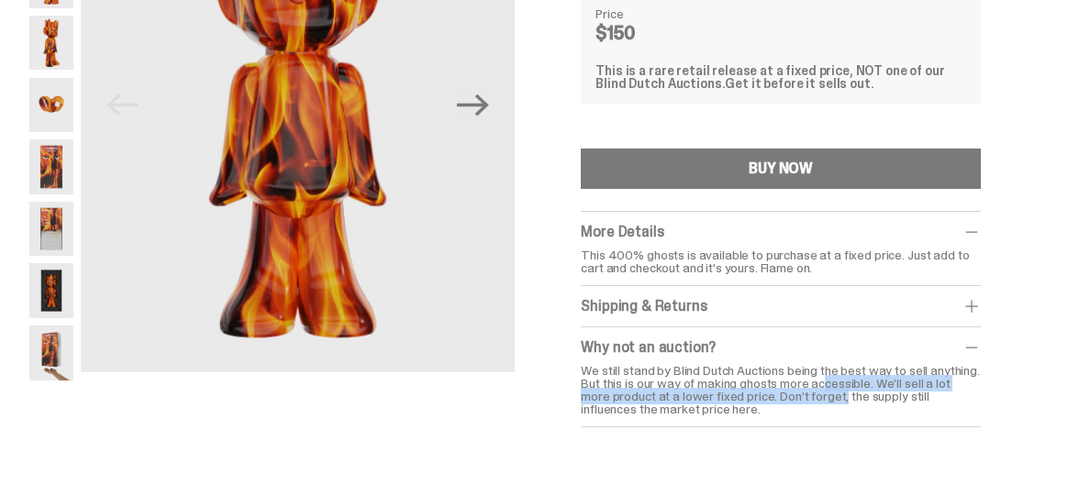
drag, startPoint x: 700, startPoint y: 390, endPoint x: 709, endPoint y: 397, distance: 11.7
click at [709, 397] on div "We still stand by Blind Dutch Auctions being the best way to sell anything. But…" at bounding box center [781, 389] width 400 height 51
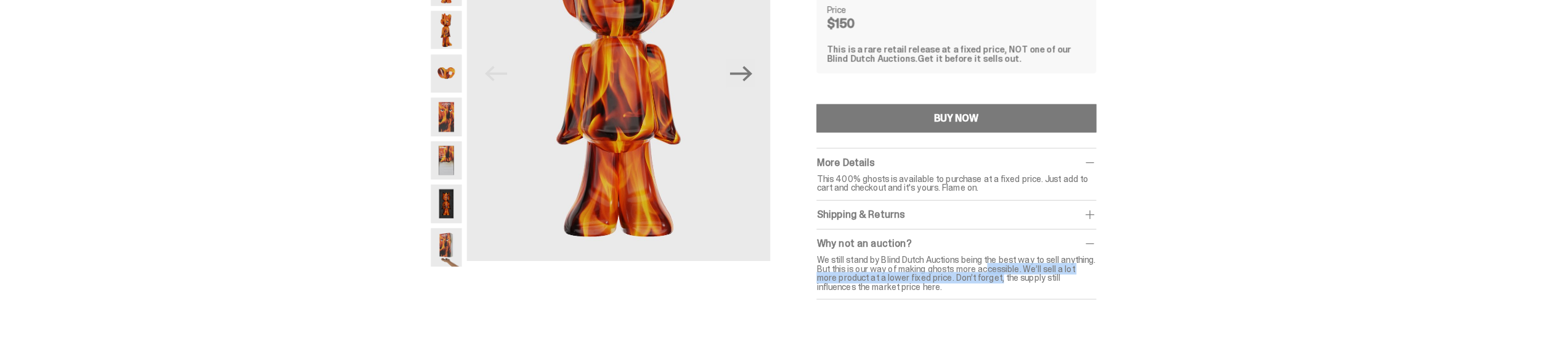
scroll to position [0, 0]
